Goal: Find specific page/section

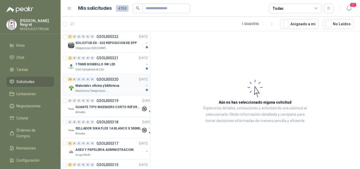
click at [118, 88] on div "Materiales oficina y biblioteca" at bounding box center [109, 86] width 68 height 6
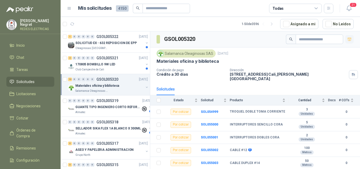
click at [348, 38] on icon "button" at bounding box center [350, 39] width 4 height 4
click at [110, 73] on div "2 0 0 0 0 0 GSOL005321 [DATE] 170805 BOMBILLO 9W LED Club Campestre de Cali" at bounding box center [105, 63] width 89 height 21
click at [120, 66] on div "170805 BOMBILLO 9W LED" at bounding box center [109, 64] width 68 height 6
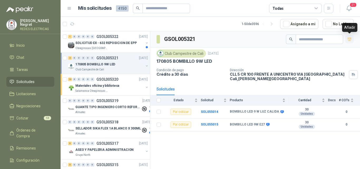
click at [348, 39] on icon "button" at bounding box center [350, 39] width 4 height 3
click at [114, 41] on p "SOLICITUD EX - 632 REPOSICION DE EPP" at bounding box center [105, 43] width 61 height 5
